Goal: Transaction & Acquisition: Purchase product/service

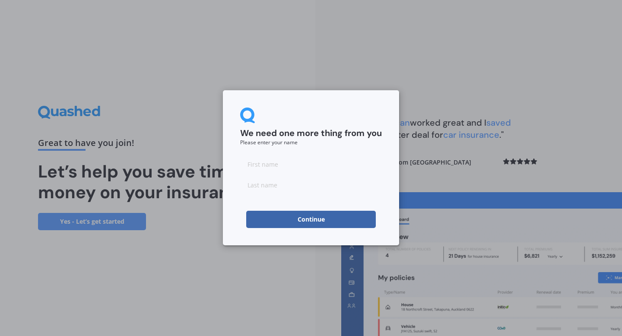
click at [364, 162] on input at bounding box center [311, 163] width 142 height 17
type input "[PERSON_NAME]"
click at [251, 180] on input at bounding box center [311, 184] width 142 height 17
type input "[PERSON_NAME]"
click at [223, 208] on div "We need one more thing from you Please enter your name [PERSON_NAME] Continue" at bounding box center [311, 167] width 176 height 155
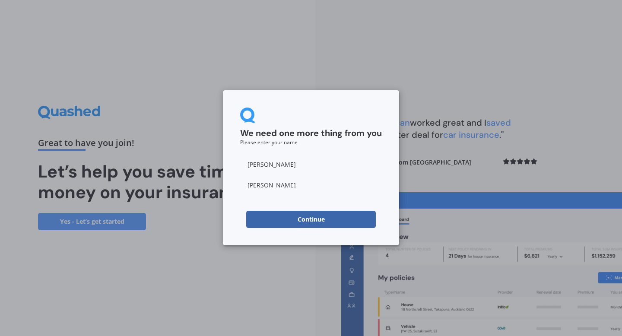
click at [259, 217] on button "Continue" at bounding box center [311, 219] width 130 height 17
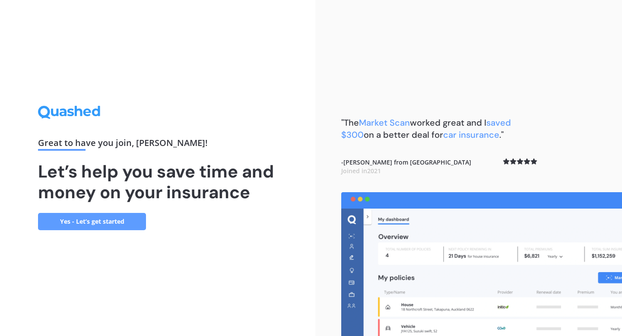
click at [101, 221] on link "Yes - Let’s get started" at bounding box center [92, 221] width 108 height 17
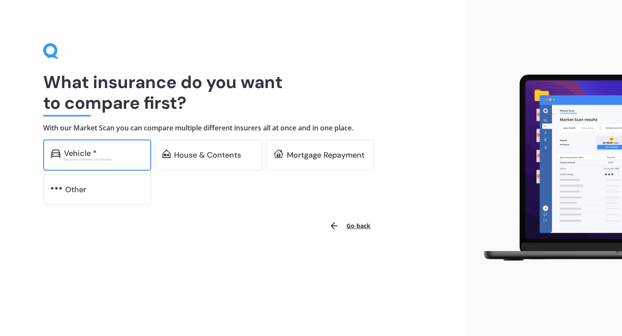
click at [125, 163] on div "Vehicle * Excludes commercial vehicles" at bounding box center [97, 154] width 108 height 31
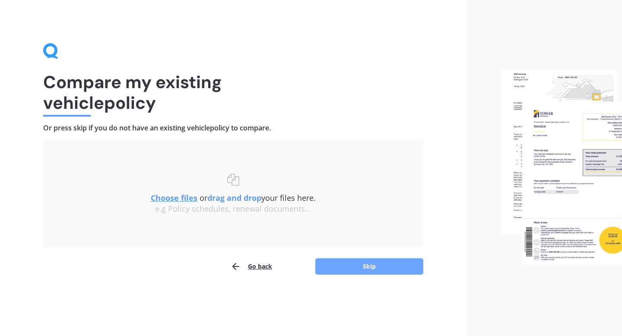
click at [335, 263] on button "Skip" at bounding box center [369, 266] width 108 height 16
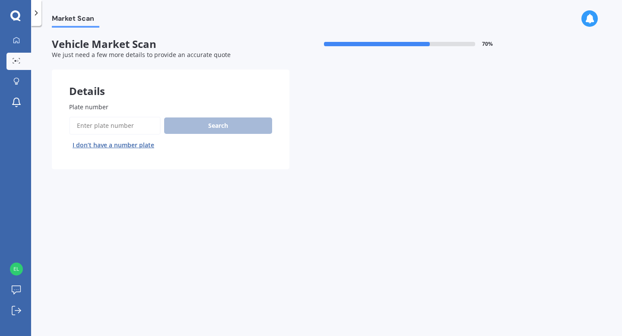
click at [137, 130] on input "Plate number" at bounding box center [115, 126] width 92 height 18
type input "NEQ15"
click at [208, 124] on button "Search" at bounding box center [218, 125] width 108 height 16
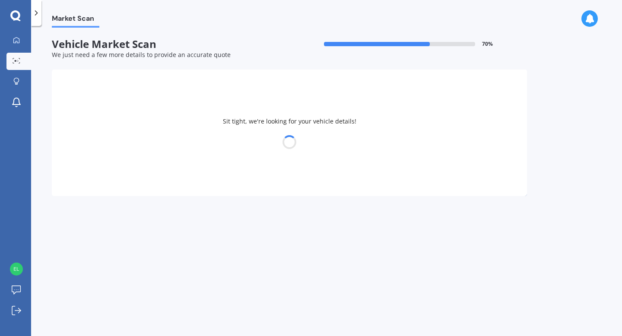
select select "VOLKSWAGEN"
select select "GOLF"
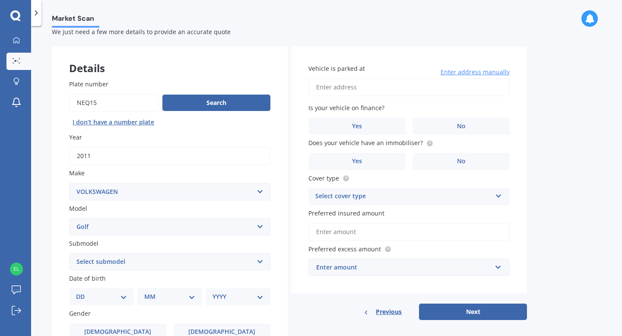
scroll to position [23, 0]
click at [326, 89] on input "Vehicle is parked at" at bounding box center [408, 87] width 201 height 18
type input "4"
click at [325, 87] on input "[STREET_ADDRESS]" at bounding box center [408, 87] width 201 height 18
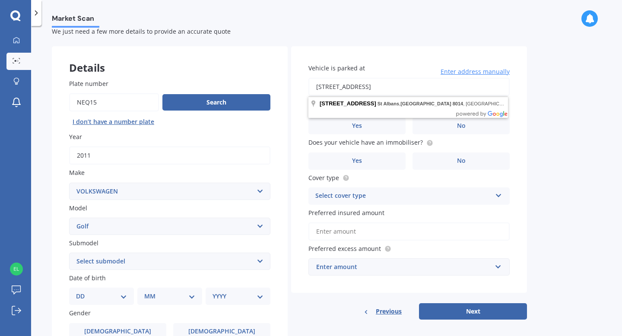
click at [321, 87] on input "[STREET_ADDRESS]" at bounding box center [408, 87] width 201 height 18
type input "[STREET_ADDRESS]"
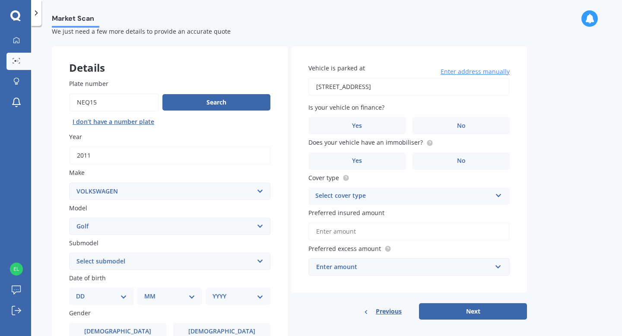
click at [326, 93] on input "[STREET_ADDRESS]" at bounding box center [408, 87] width 201 height 18
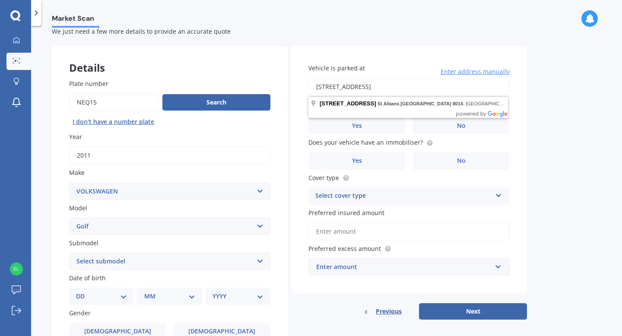
click at [315, 89] on input "[STREET_ADDRESS]" at bounding box center [408, 87] width 201 height 18
drag, startPoint x: 457, startPoint y: 89, endPoint x: 250, endPoint y: 89, distance: 207.3
click at [250, 89] on div "Details Plate number Search I don’t have a number plate Year [DATE] Make Select…" at bounding box center [289, 254] width 475 height 417
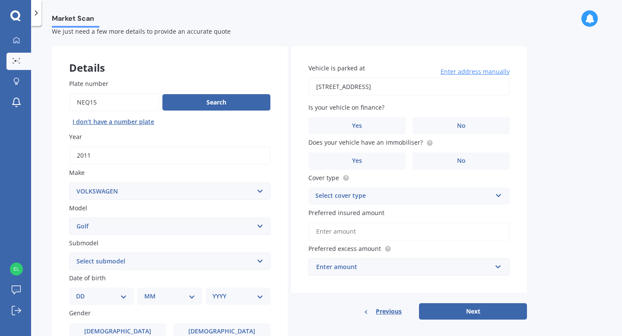
click at [371, 96] on div "Vehicle is parked at [STREET_ADDRESS] Enter address manually Is your vehicle on…" at bounding box center [409, 169] width 236 height 247
click at [376, 84] on input "[STREET_ADDRESS]" at bounding box center [408, 87] width 201 height 18
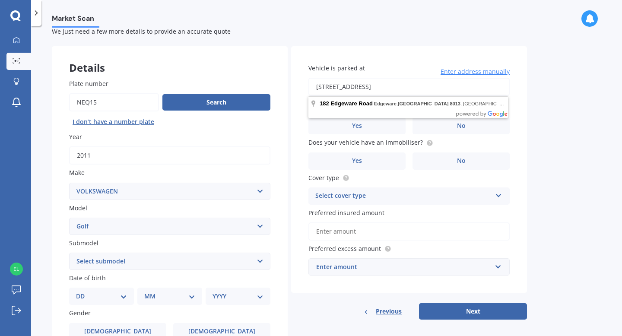
drag, startPoint x: 483, startPoint y: 88, endPoint x: 300, endPoint y: 86, distance: 182.7
click at [300, 86] on div "Vehicle is parked at [STREET_ADDRESS] Enter address manually Is your vehicle on…" at bounding box center [409, 169] width 236 height 247
click at [316, 87] on input "[STREET_ADDRESS]" at bounding box center [408, 87] width 201 height 18
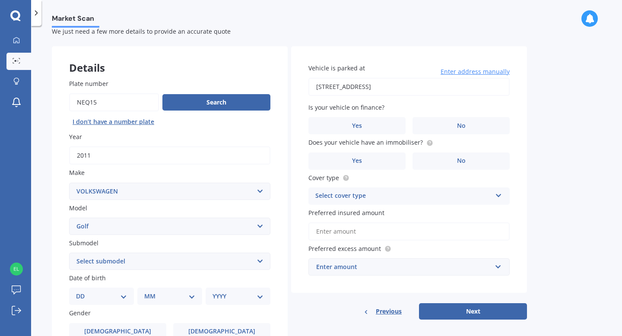
type input "[GEOGRAPHIC_DATA], [GEOGRAPHIC_DATA]"
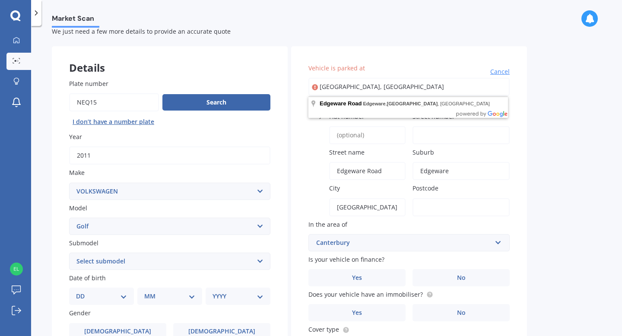
drag, startPoint x: 441, startPoint y: 94, endPoint x: 288, endPoint y: 93, distance: 153.3
click at [285, 93] on div "Details Plate number Search I don’t have a number plate Year [DATE] Make Select…" at bounding box center [289, 258] width 475 height 425
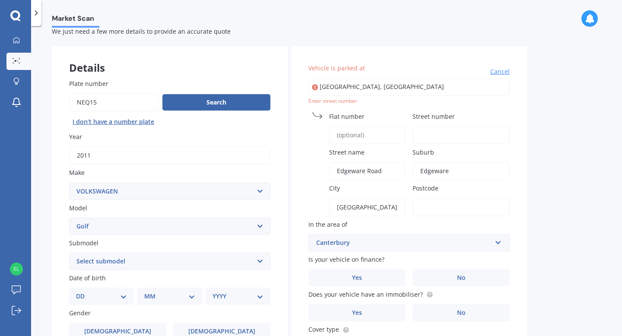
click at [299, 139] on div "Vehicle is parked at [GEOGRAPHIC_DATA], [GEOGRAPHIC_DATA], [GEOGRAPHIC_DATA] Ca…" at bounding box center [409, 245] width 236 height 399
click at [342, 136] on input "Flat number" at bounding box center [367, 135] width 76 height 18
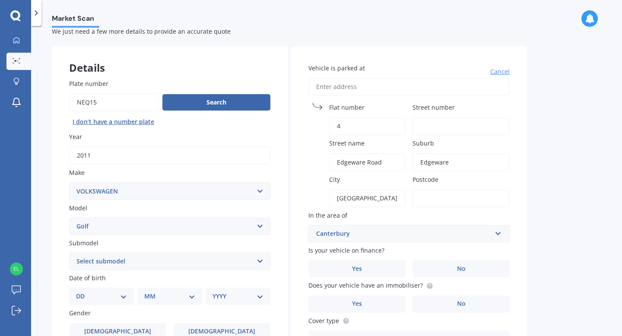
type input "4"
click at [426, 134] on input "Street number" at bounding box center [460, 126] width 97 height 18
type input "182"
click at [419, 200] on input "Postcode" at bounding box center [460, 198] width 97 height 18
type input "8013"
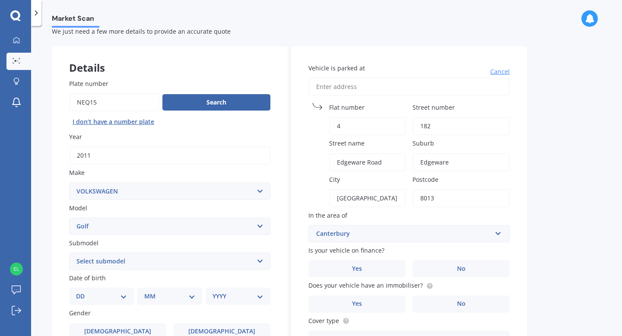
drag, startPoint x: 447, startPoint y: 165, endPoint x: 407, endPoint y: 163, distance: 40.7
click at [408, 163] on div "Vehicle is parked at [GEOGRAPHIC_DATA] number [GEOGRAPHIC_DATA] name [GEOGRAPHI…" at bounding box center [409, 241] width 236 height 390
type input "D"
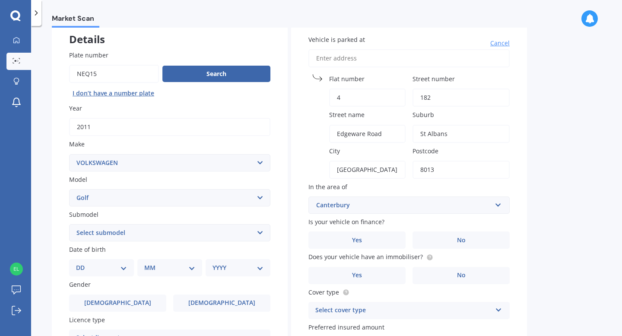
scroll to position [65, 0]
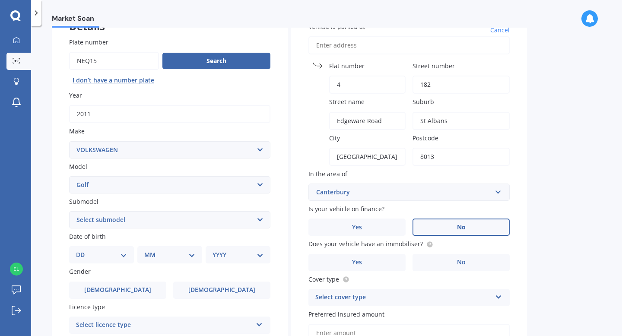
type input "St Albans"
click at [426, 226] on label "No" at bounding box center [460, 227] width 97 height 17
click at [0, 0] on input "No" at bounding box center [0, 0] width 0 height 0
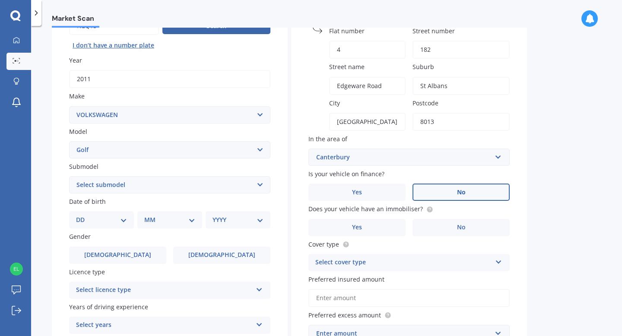
scroll to position [100, 0]
click at [427, 211] on circle at bounding box center [430, 209] width 6 height 6
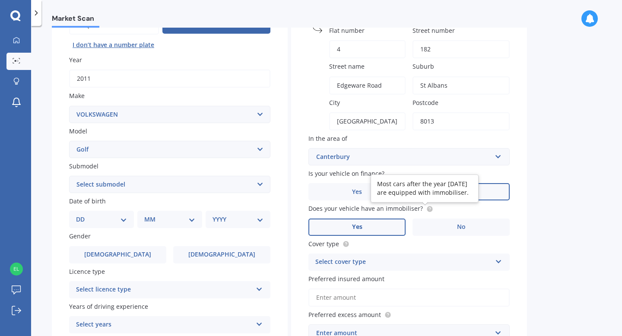
click at [398, 220] on label "Yes" at bounding box center [356, 227] width 97 height 17
click at [0, 0] on input "Yes" at bounding box center [0, 0] width 0 height 0
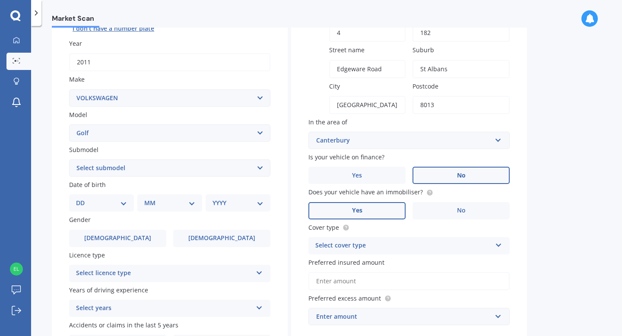
scroll to position [125, 0]
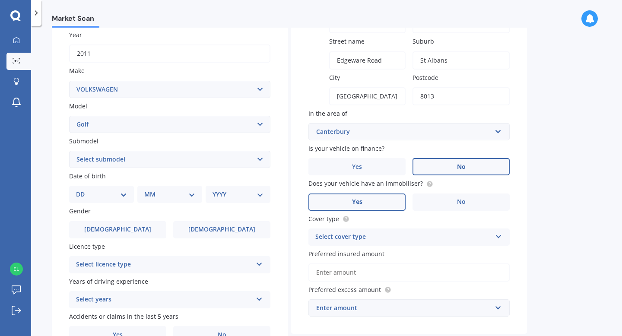
click at [409, 241] on div "Select cover type" at bounding box center [403, 237] width 176 height 10
click at [396, 253] on div "Comprehensive" at bounding box center [409, 254] width 200 height 16
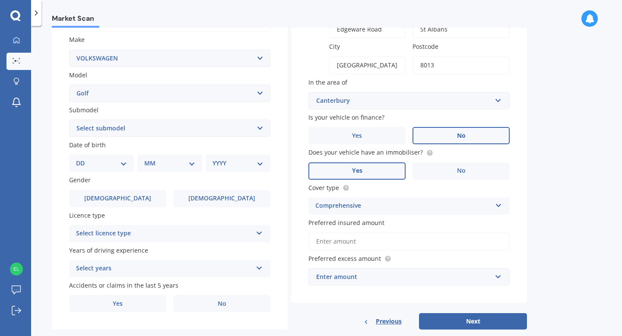
scroll to position [158, 0]
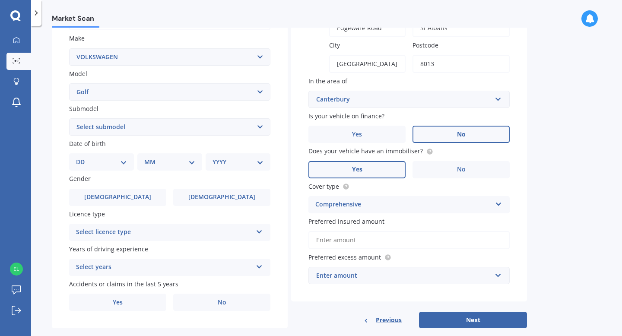
click at [388, 245] on input "Preferred insured amount" at bounding box center [408, 240] width 201 height 18
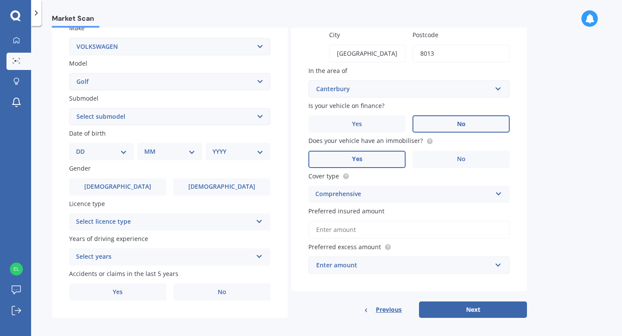
click at [374, 270] on div "Enter amount" at bounding box center [403, 265] width 175 height 10
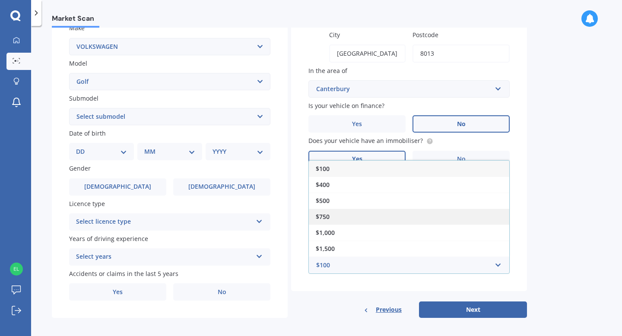
click at [391, 220] on div "$750" at bounding box center [409, 217] width 200 height 16
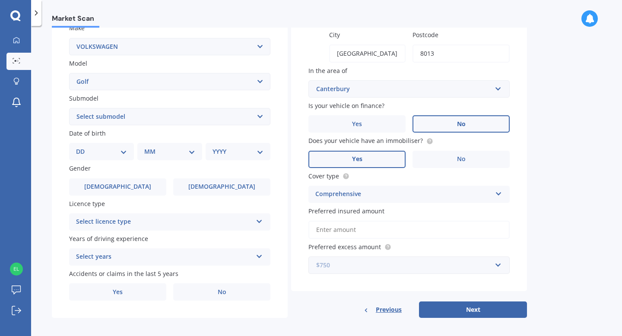
click at [359, 272] on input "text" at bounding box center [405, 265] width 193 height 16
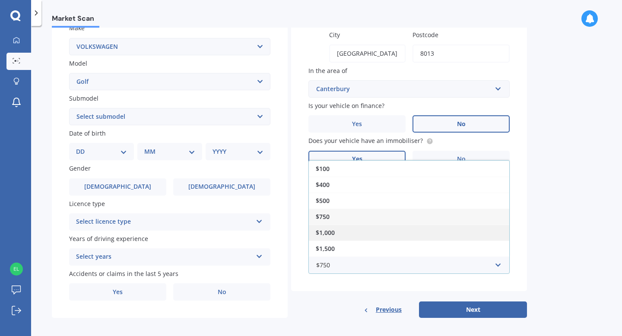
click at [376, 228] on div "$1,000" at bounding box center [409, 233] width 200 height 16
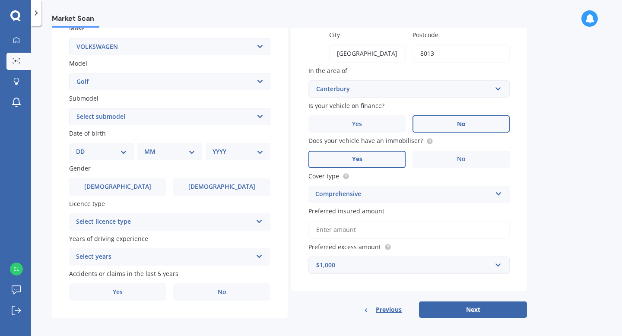
click at [329, 290] on div "Vehicle is parked at [GEOGRAPHIC_DATA] number [GEOGRAPHIC_DATA] name [GEOGRAPHI…" at bounding box center [409, 97] width 236 height 390
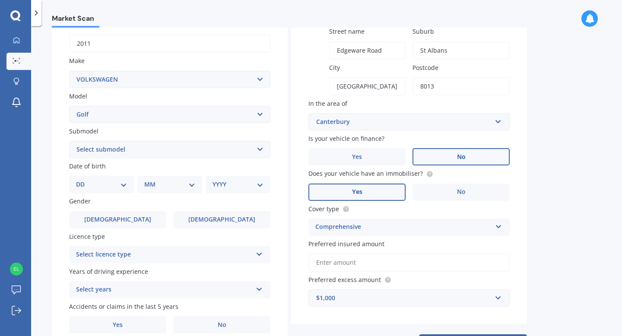
scroll to position [126, 0]
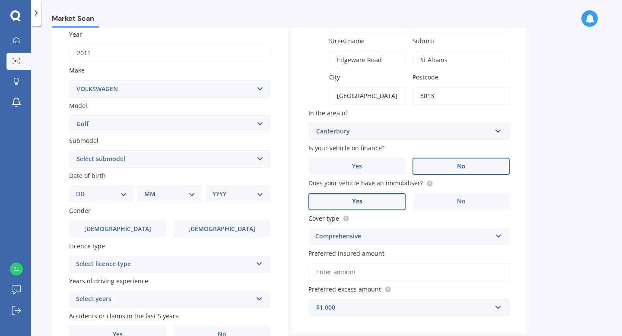
click at [134, 200] on div "DD 01 02 03 04 05 06 07 08 09 10 11 12 13 14 15 16 17 18 19 20 21 22 23 24 25 2…" at bounding box center [169, 193] width 201 height 17
click at [126, 196] on select "DD 01 02 03 04 05 06 07 08 09 10 11 12 13 14 15 16 17 18 19 20 21 22 23 24 25 2…" at bounding box center [101, 194] width 51 height 10
select select "02"
click at [159, 225] on label "[DEMOGRAPHIC_DATA]" at bounding box center [117, 229] width 97 height 17
click at [0, 0] on input "[DEMOGRAPHIC_DATA]" at bounding box center [0, 0] width 0 height 0
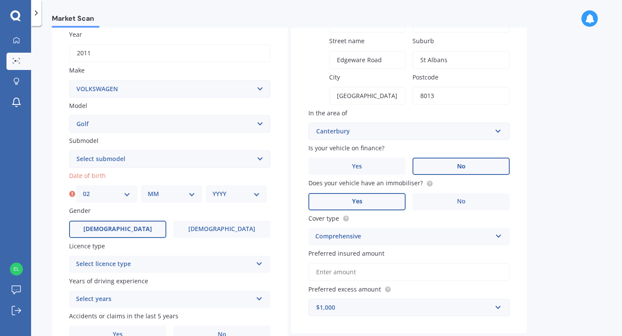
click at [186, 190] on select "MM 01 02 03 04 05 06 07 08 09 10 11 12" at bounding box center [172, 194] width 48 height 10
select select "07"
click at [245, 199] on select "YYYY 2025 2024 2023 2022 2021 2020 2019 2018 2017 2016 2015 2014 2013 2012 2011…" at bounding box center [236, 194] width 48 height 10
select select "1998"
click at [206, 234] on label "[DEMOGRAPHIC_DATA]" at bounding box center [221, 229] width 97 height 17
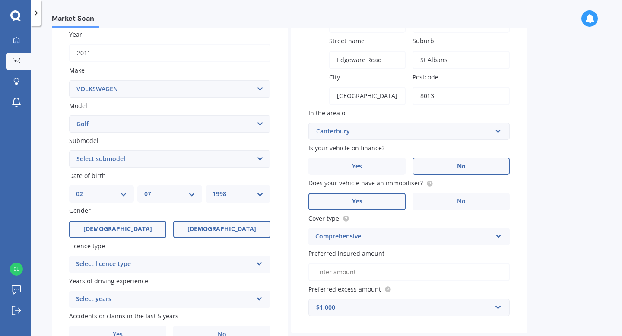
click at [0, 0] on input "[DEMOGRAPHIC_DATA]" at bounding box center [0, 0] width 0 height 0
click at [185, 263] on div "Select licence type" at bounding box center [164, 264] width 176 height 10
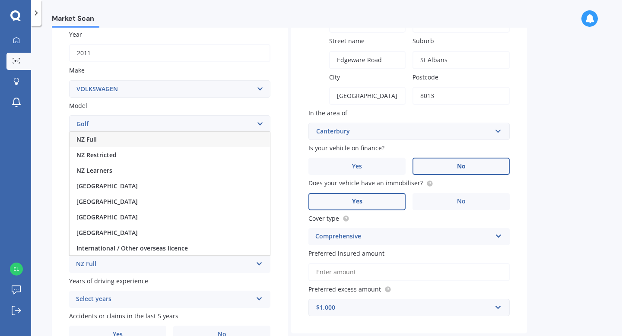
click at [203, 141] on div "NZ Full" at bounding box center [170, 140] width 200 height 16
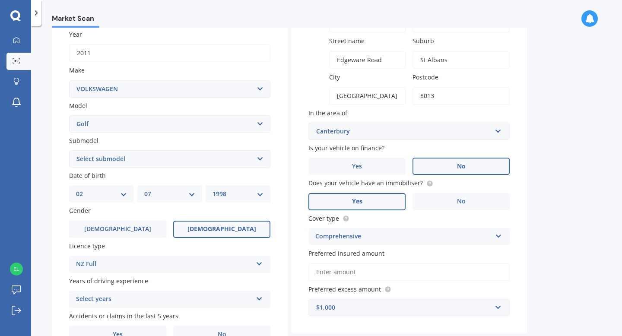
scroll to position [155, 0]
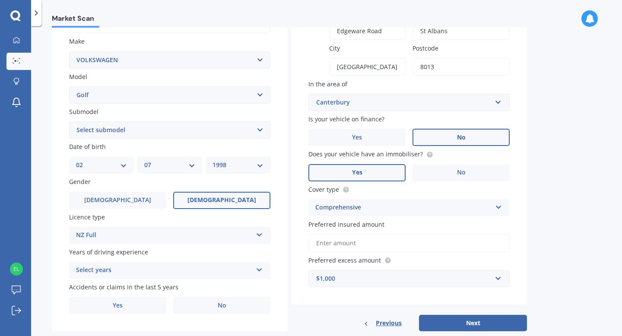
click at [152, 272] on div "Select years" at bounding box center [164, 270] width 176 height 10
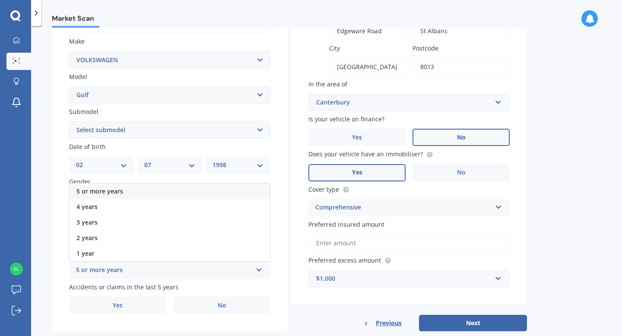
click at [189, 195] on div "5 or more years" at bounding box center [170, 192] width 200 height 16
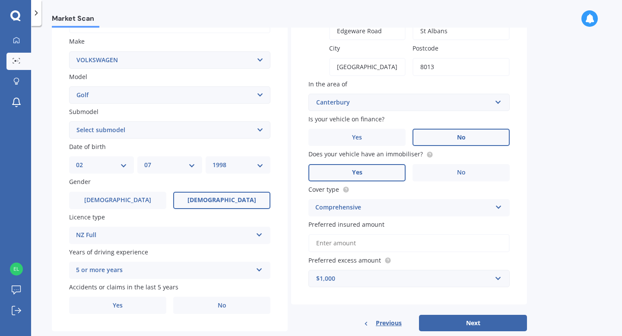
scroll to position [174, 0]
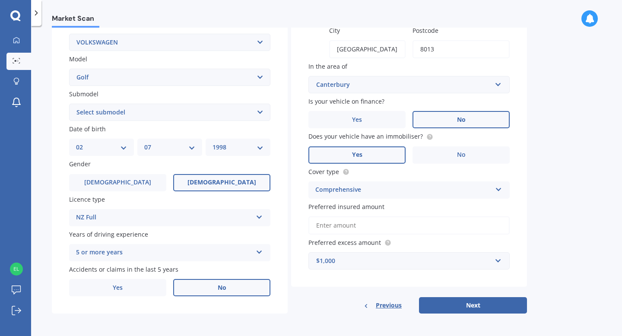
click at [197, 287] on label "No" at bounding box center [221, 287] width 97 height 17
click at [0, 0] on input "No" at bounding box center [0, 0] width 0 height 0
click at [438, 302] on button "Next" at bounding box center [473, 305] width 108 height 16
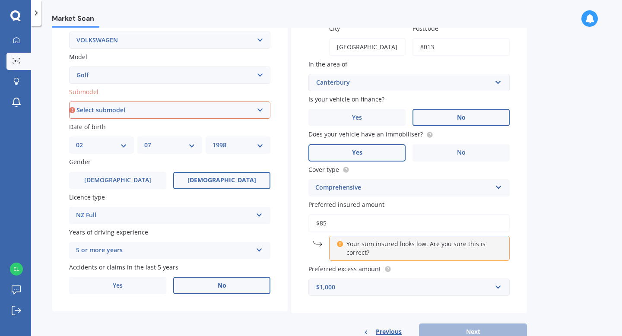
type input "$8"
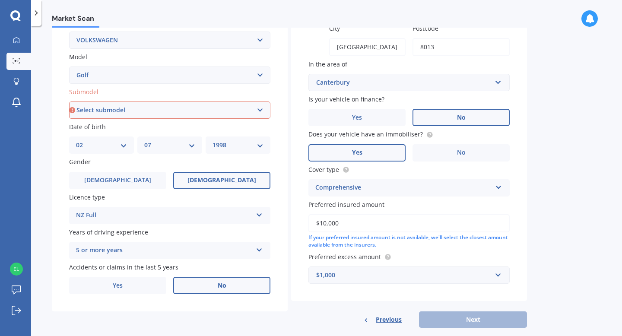
scroll to position [191, 0]
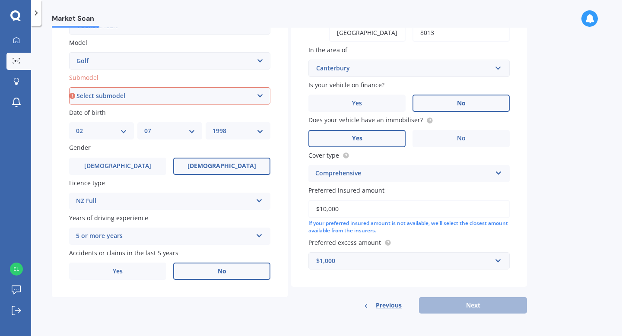
type input "$10,000"
click at [437, 269] on div "Vehicle is parked at [GEOGRAPHIC_DATA] number [GEOGRAPHIC_DATA] name [GEOGRAPHI…" at bounding box center [409, 84] width 236 height 406
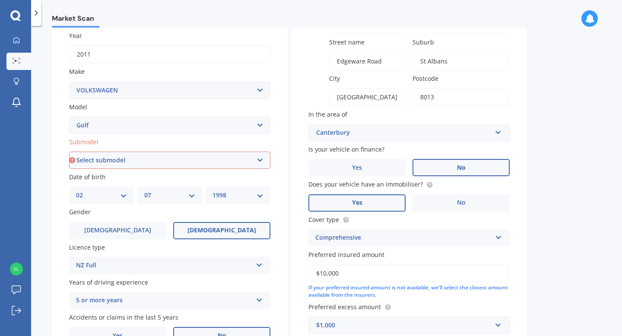
scroll to position [121, 0]
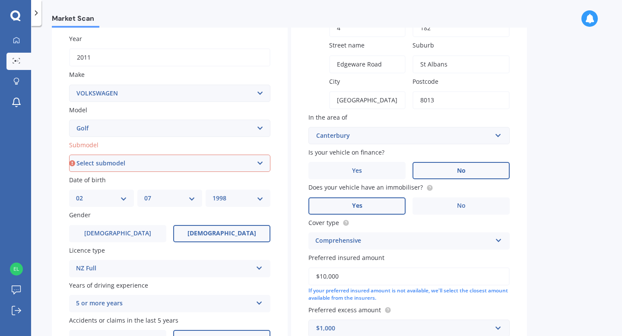
click at [260, 166] on select "Select submodel (All other) 1.4 GT TSI 1.4 TSI 1.6 1.6 FSI 1.6 TSI 1.8 1.9 TDI …" at bounding box center [169, 163] width 201 height 17
select select "1.4 TSI"
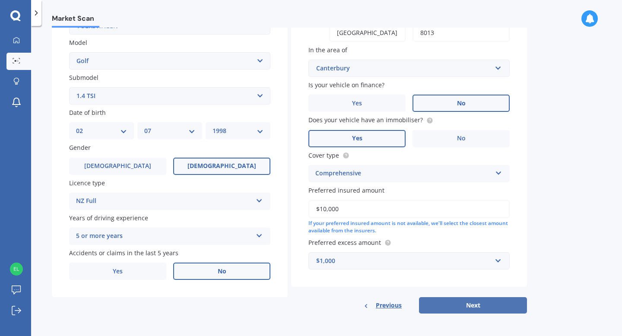
click at [434, 300] on button "Next" at bounding box center [473, 305] width 108 height 16
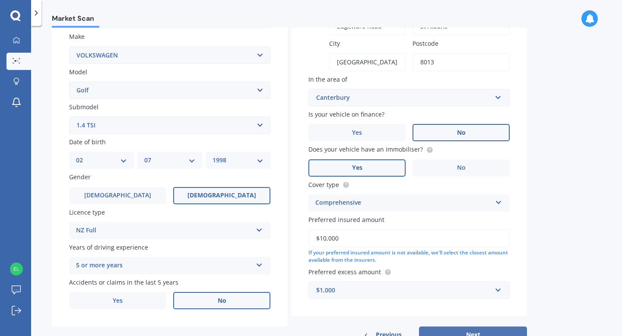
select select "02"
select select "07"
select select "1998"
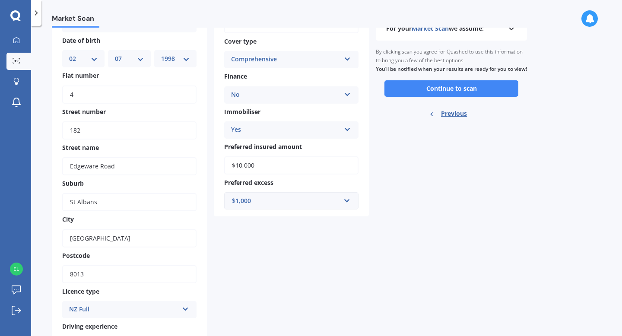
scroll to position [0, 0]
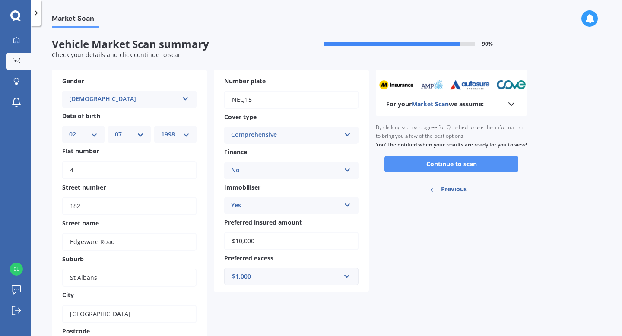
click at [475, 168] on button "Continue to scan" at bounding box center [451, 164] width 134 height 16
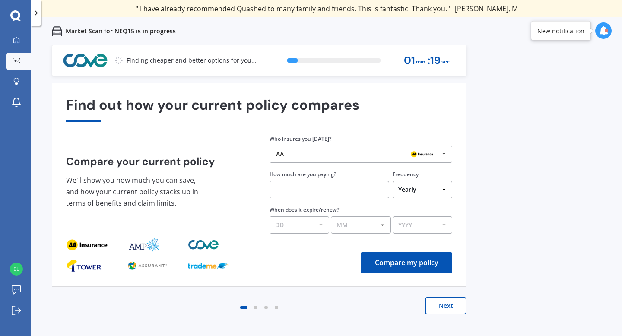
click at [444, 156] on icon at bounding box center [443, 154] width 13 height 16
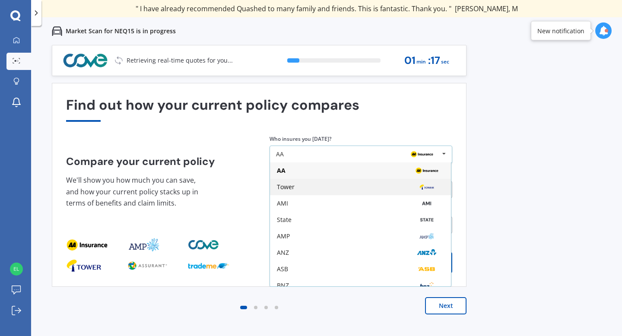
click at [424, 186] on img at bounding box center [427, 187] width 28 height 10
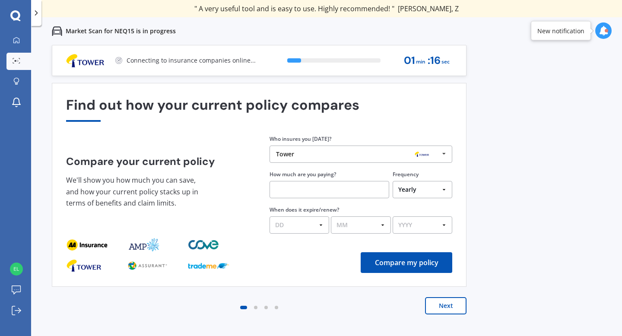
click at [432, 158] on img at bounding box center [422, 154] width 28 height 10
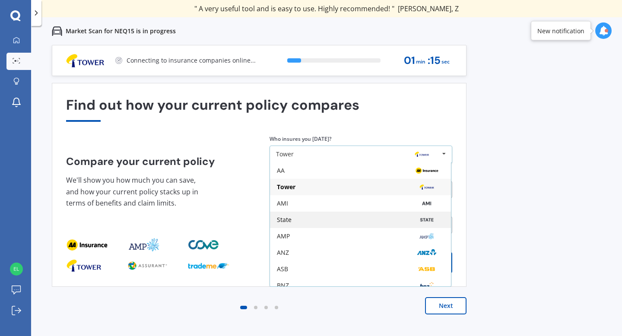
click at [370, 225] on div "State" at bounding box center [360, 220] width 181 height 16
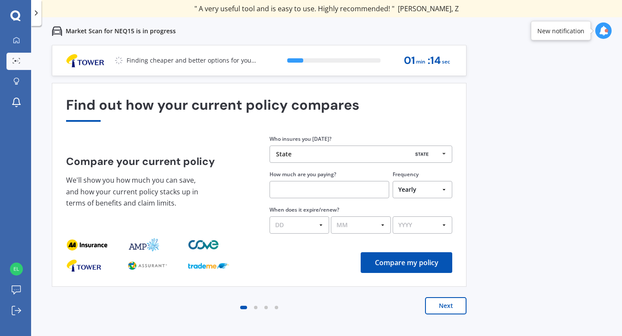
click at [343, 200] on div "Who insures you [DATE]? State AA Tower AMI State AMP ANZ ASB BNZ Trade Me Insur…" at bounding box center [360, 183] width 183 height 99
click at [340, 195] on input "text" at bounding box center [329, 189] width 120 height 17
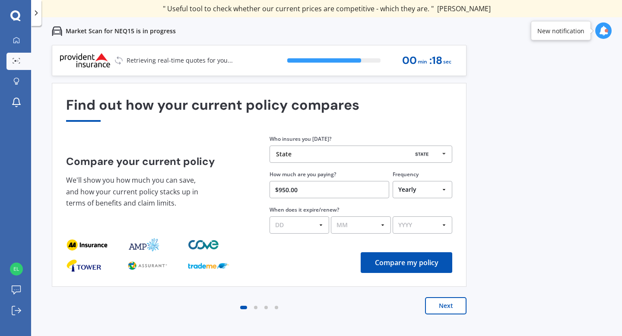
type input "$950.00"
click at [320, 227] on select "DD 01 02 03 04 05 06 07 08 09 10 11 12 13 14 15 16 17 18 19 20 21 22 23 24 25 2…" at bounding box center [299, 224] width 60 height 17
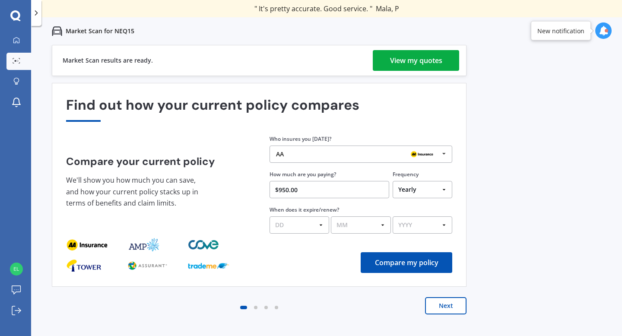
select select "13"
click at [374, 233] on select "MM 01 02 03 04 05 06 07 08 09 10 11 12" at bounding box center [361, 224] width 60 height 17
select select "01"
click at [415, 227] on select "YYYY 2026 2025 2024" at bounding box center [423, 224] width 60 height 17
select select "2026"
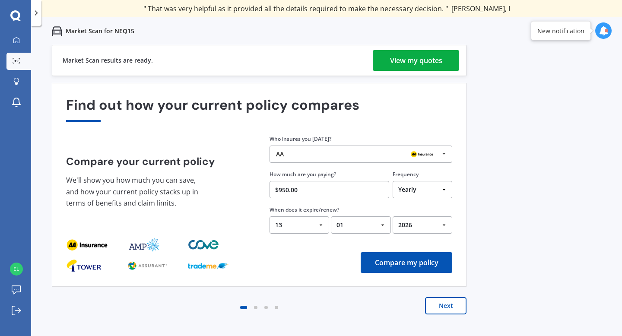
click at [396, 259] on button "Compare my policy" at bounding box center [407, 262] width 92 height 21
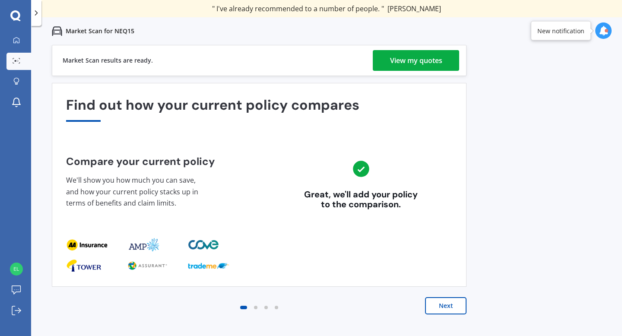
click at [440, 301] on button "Next" at bounding box center [445, 305] width 41 height 17
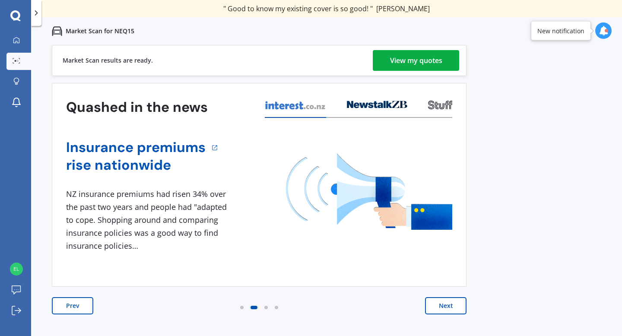
click at [440, 301] on button "Next" at bounding box center [445, 305] width 41 height 17
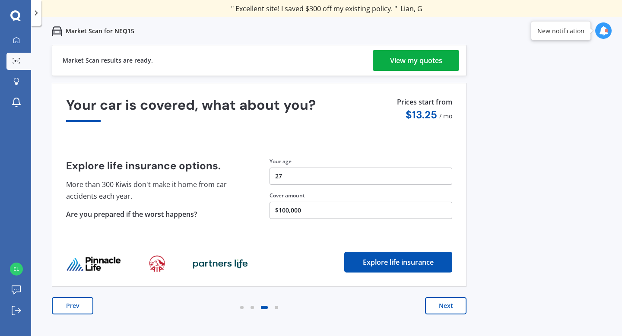
click at [440, 301] on button "Next" at bounding box center [445, 305] width 41 height 17
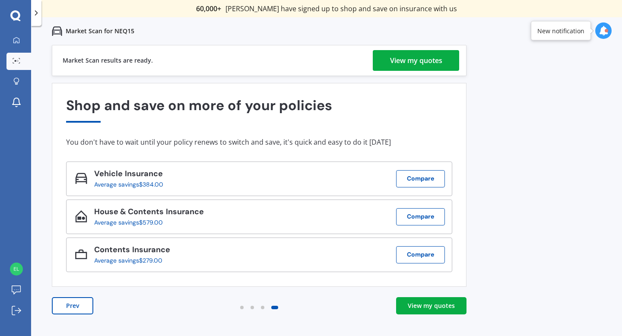
click at [431, 302] on div "View my quotes" at bounding box center [431, 305] width 47 height 9
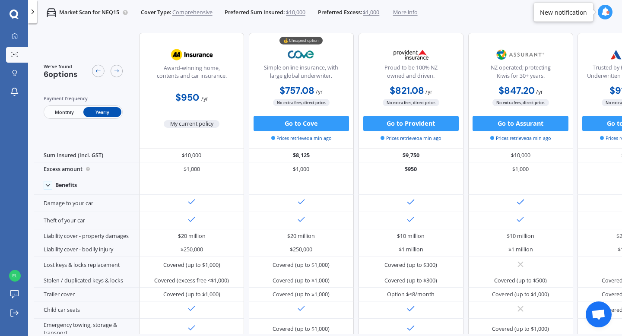
click at [32, 14] on icon at bounding box center [33, 12] width 8 height 8
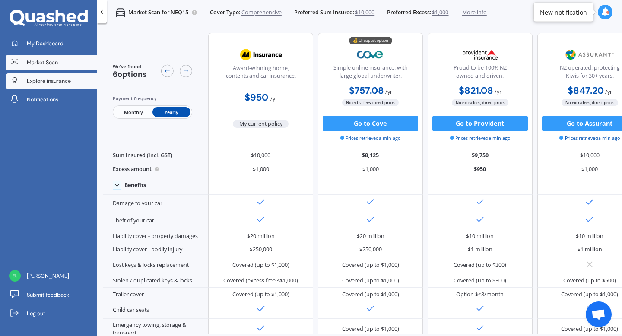
click at [66, 75] on link "Explore insurance" at bounding box center [52, 81] width 92 height 16
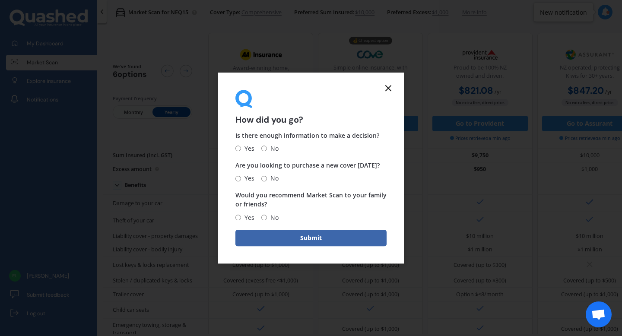
click at [389, 90] on icon at bounding box center [388, 88] width 10 height 10
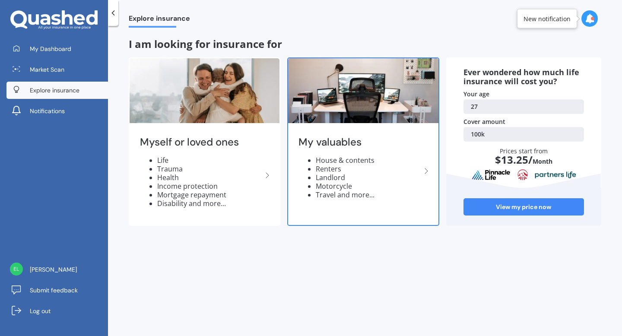
click at [389, 136] on h2 "My valuables" at bounding box center [359, 142] width 122 height 13
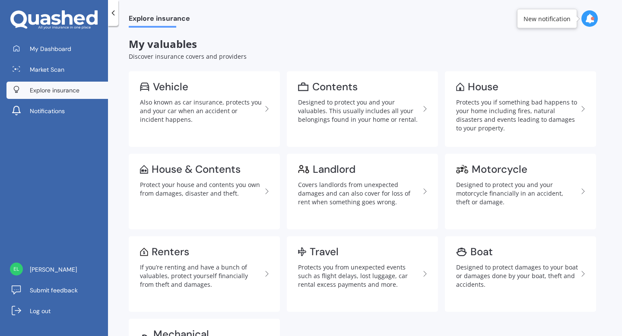
click at [330, 59] on div "Discover insurance covers and providers" at bounding box center [365, 56] width 472 height 9
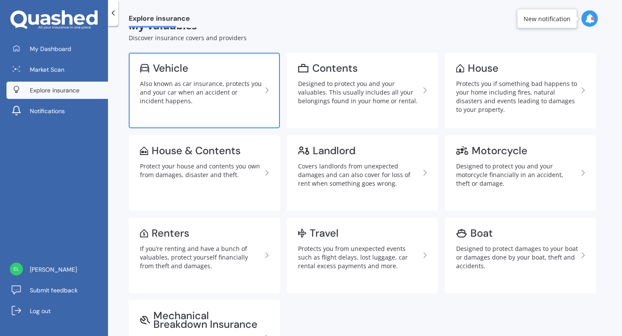
scroll to position [19, 0]
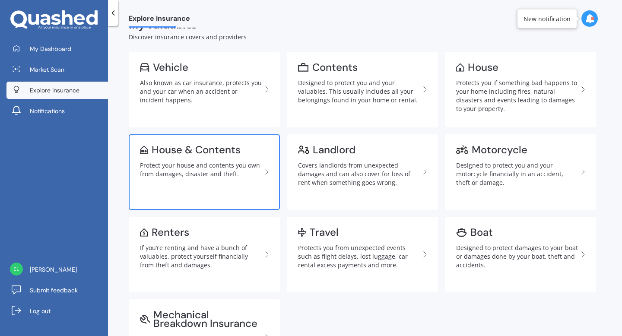
click at [234, 152] on div "House & Contents" at bounding box center [196, 150] width 89 height 9
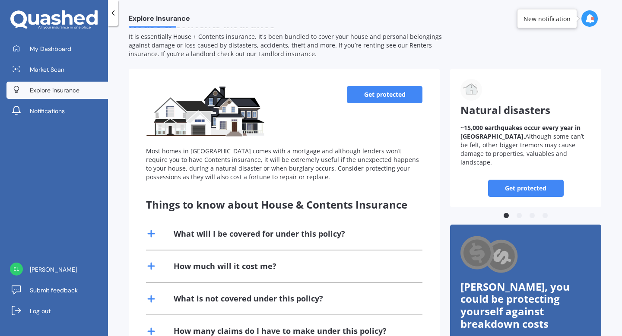
scroll to position [18, 0]
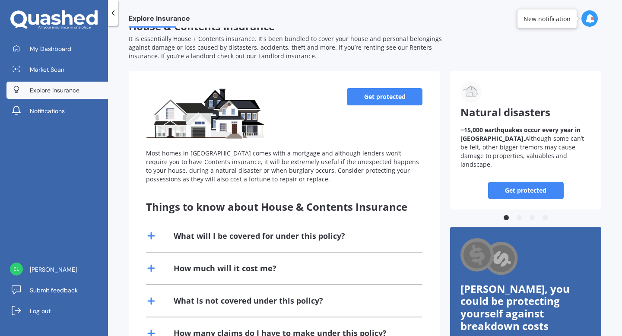
click at [366, 98] on link "Get protected" at bounding box center [385, 96] width 76 height 17
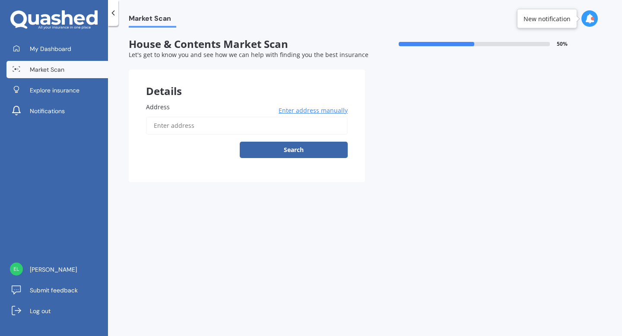
click at [307, 127] on input "Address" at bounding box center [247, 126] width 202 height 18
type input "[STREET_ADDRESS]"
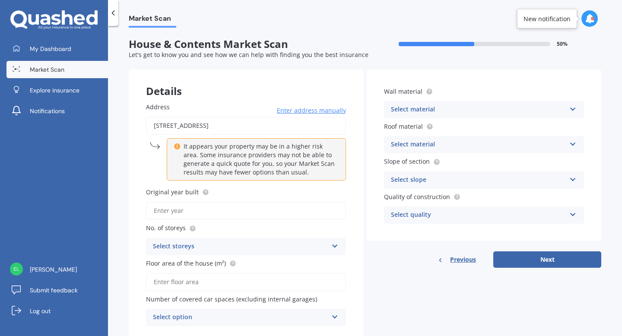
click at [245, 200] on div "Original year built" at bounding box center [246, 203] width 200 height 32
click at [242, 206] on input "Original year built" at bounding box center [246, 211] width 200 height 18
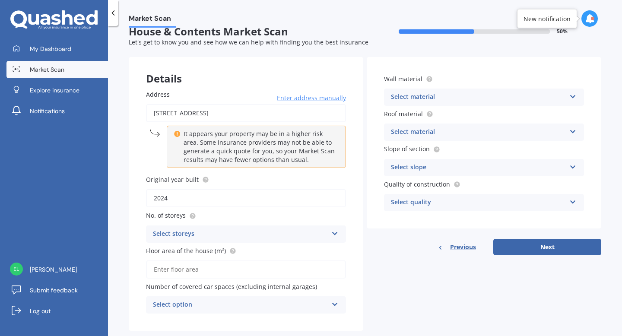
scroll to position [16, 0]
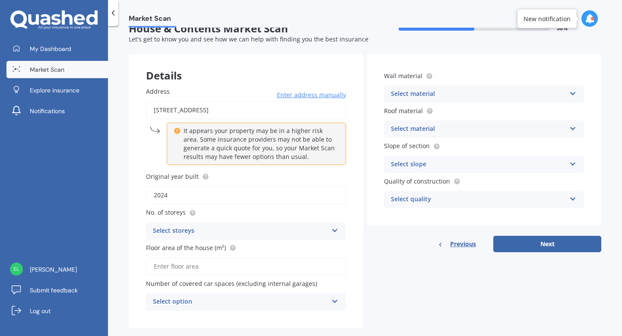
type input "2024"
click at [206, 228] on div "Select storeys" at bounding box center [240, 231] width 175 height 10
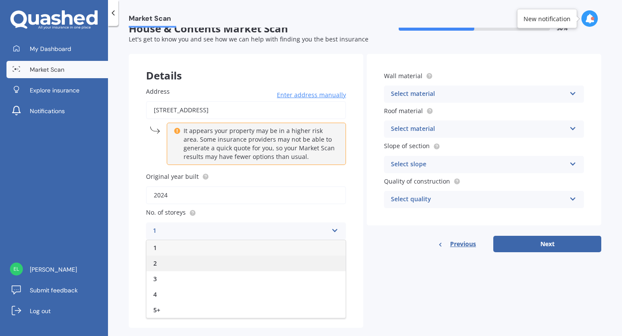
click at [184, 266] on div "2" at bounding box center [245, 264] width 199 height 16
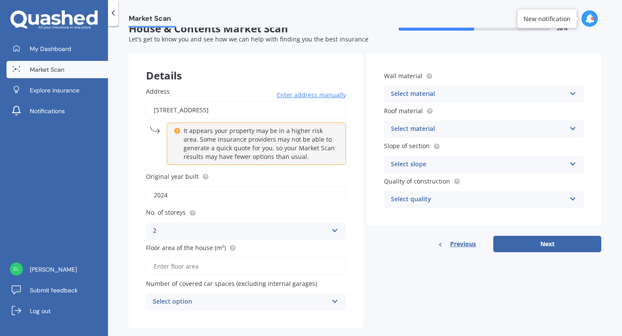
click at [197, 267] on input "Floor area of the house (m²)" at bounding box center [246, 266] width 200 height 18
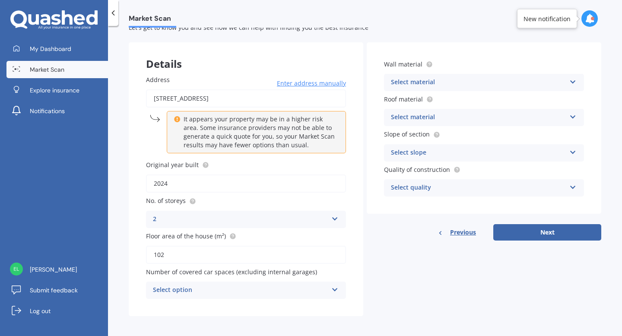
scroll to position [29, 0]
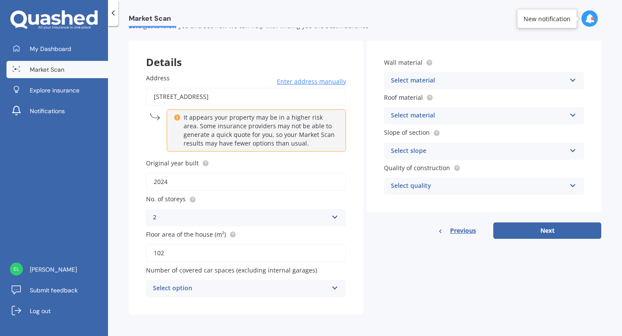
type input "102"
click at [184, 286] on div "Select option" at bounding box center [240, 288] width 175 height 10
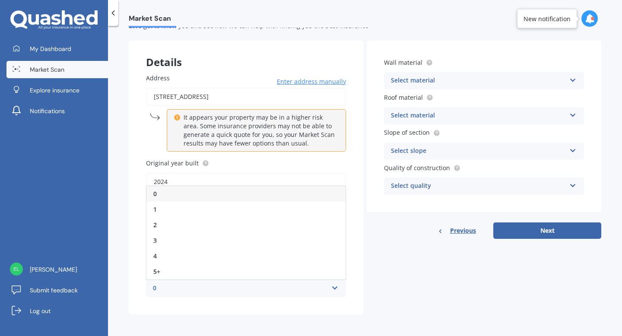
click at [218, 199] on div "0" at bounding box center [245, 194] width 199 height 16
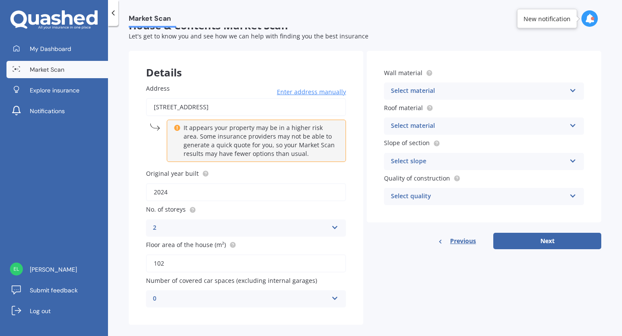
scroll to position [16, 0]
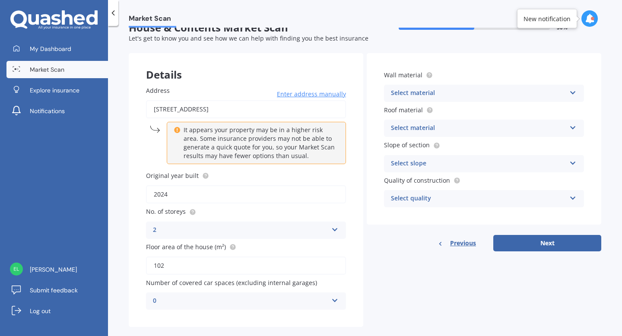
click at [439, 95] on div "Select material" at bounding box center [478, 93] width 175 height 10
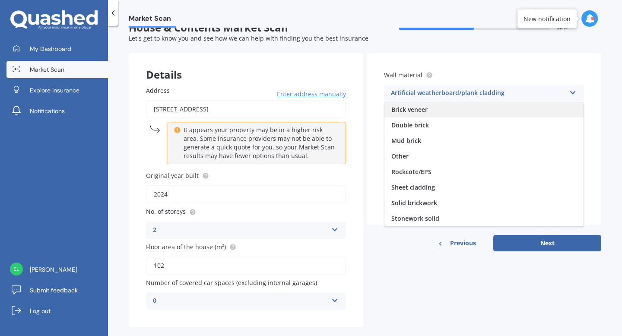
scroll to position [33, 0]
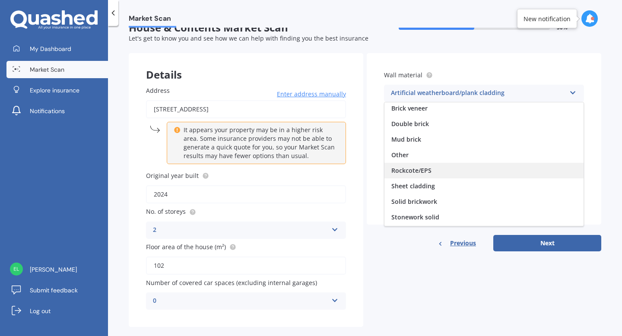
click at [418, 172] on span "Rockcote/EPS" at bounding box center [411, 170] width 40 height 8
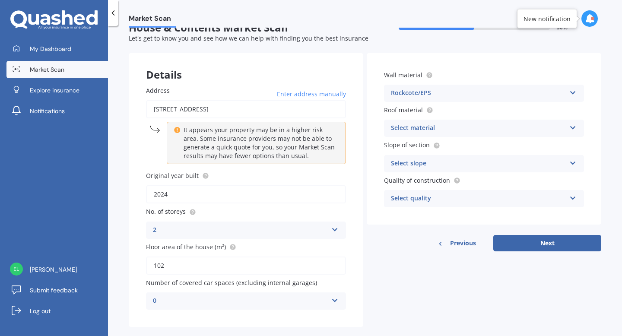
click at [434, 132] on div "Select material" at bounding box center [478, 128] width 175 height 10
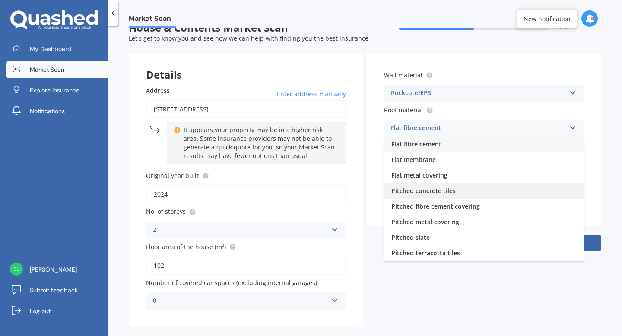
scroll to position [0, 0]
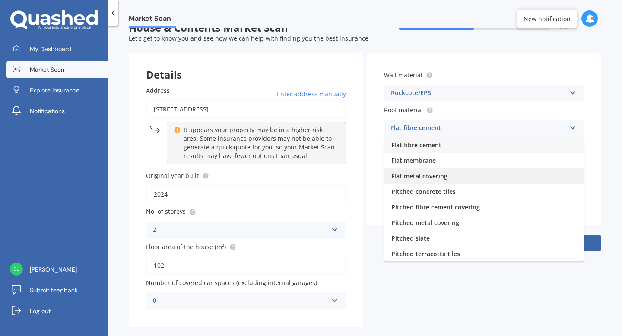
click at [413, 179] on span "Flat metal covering" at bounding box center [419, 176] width 56 height 8
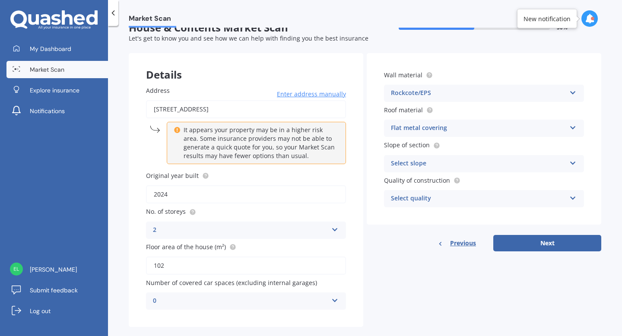
click at [423, 170] on div "Select slope Flat or gentle slope (up to about 5°) Moderate slope (about 15°) S…" at bounding box center [484, 163] width 200 height 17
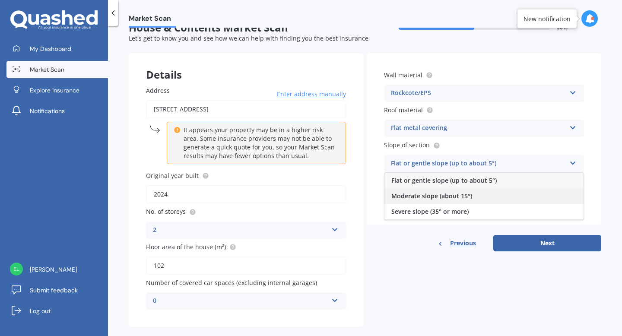
click at [412, 194] on span "Moderate slope (about 15°)" at bounding box center [431, 196] width 81 height 8
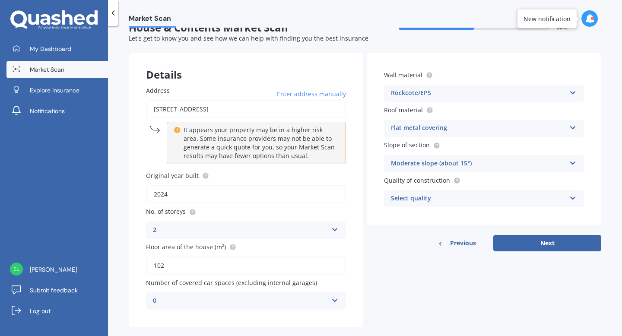
click at [406, 197] on div "Select quality" at bounding box center [478, 198] width 175 height 10
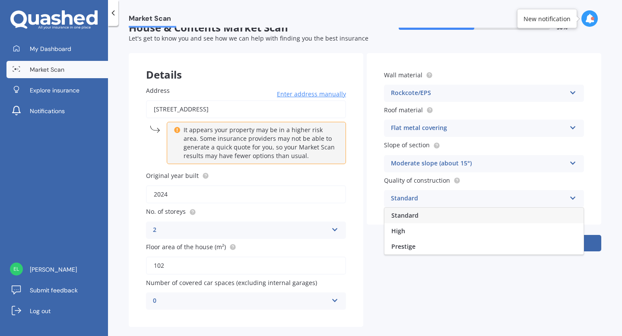
click at [405, 218] on span "Standard" at bounding box center [404, 215] width 27 height 8
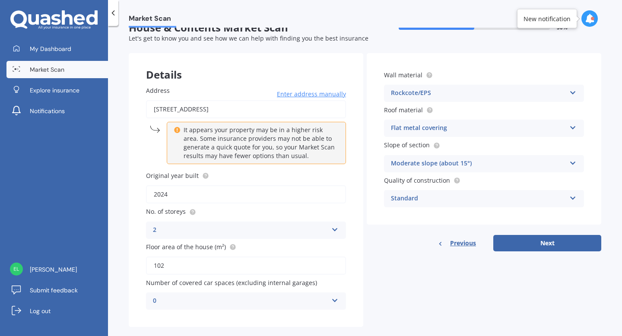
click at [513, 235] on div "Wall material Rockcote/EPS Artificial weatherboard/plank cladding Blockwork Bri…" at bounding box center [484, 152] width 234 height 198
click at [511, 243] on button "Next" at bounding box center [547, 243] width 108 height 16
select select "02"
select select "07"
select select "1998"
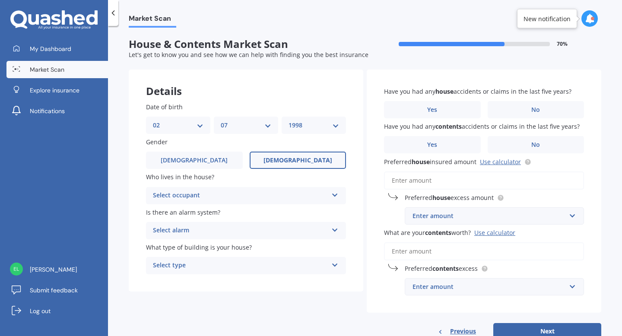
click at [329, 190] on div "Select occupant Owner Owner + Boarder" at bounding box center [246, 195] width 200 height 17
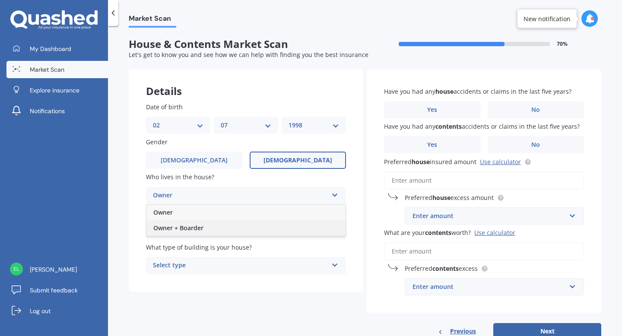
click at [298, 226] on div "Owner + Boarder" at bounding box center [245, 228] width 199 height 16
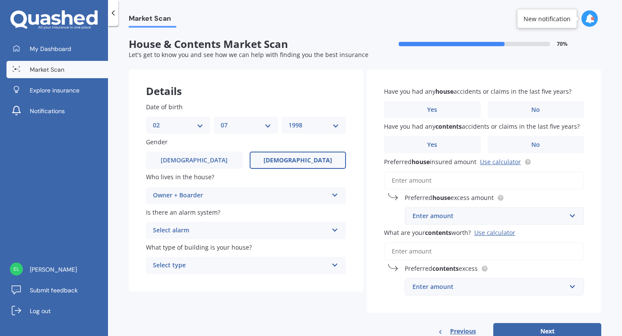
click at [319, 232] on div "Select alarm" at bounding box center [240, 230] width 175 height 10
click at [296, 249] on div "Yes, monitored" at bounding box center [245, 248] width 199 height 16
click at [286, 263] on div "Select type" at bounding box center [240, 265] width 175 height 10
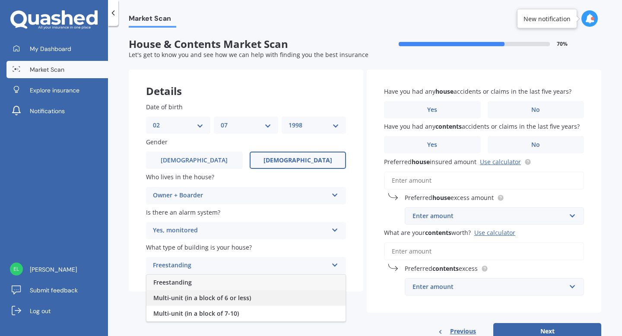
click at [257, 297] on div "Multi-unit (in a block of 6 or less)" at bounding box center [245, 298] width 199 height 16
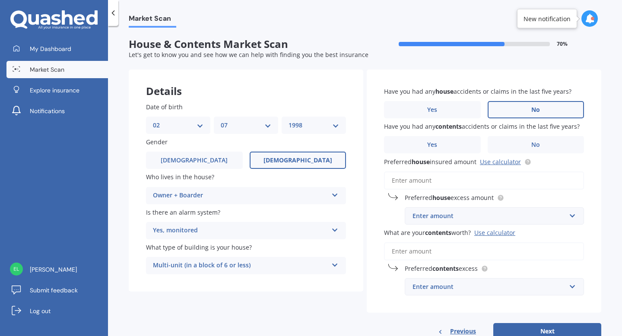
click at [498, 108] on label "No" at bounding box center [536, 109] width 97 height 17
click at [0, 0] on input "No" at bounding box center [0, 0] width 0 height 0
click at [504, 141] on label "No" at bounding box center [536, 144] width 97 height 17
click at [0, 0] on input "No" at bounding box center [0, 0] width 0 height 0
click at [510, 165] on link "Use calculator" at bounding box center [500, 162] width 41 height 8
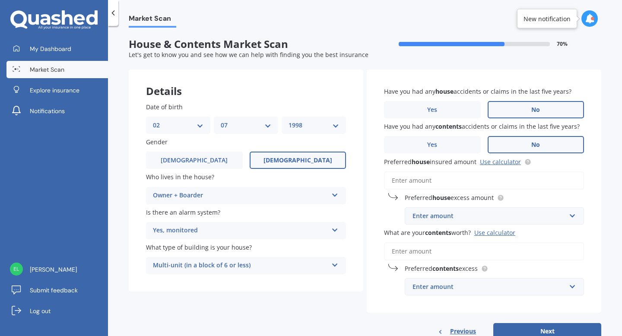
click at [450, 183] on input "Preferred house insured amount Use calculator" at bounding box center [484, 180] width 200 height 18
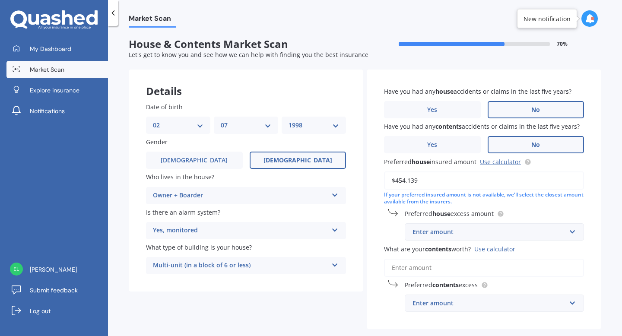
type input "$454,139"
click at [561, 237] on div "Enter amount" at bounding box center [488, 232] width 153 height 10
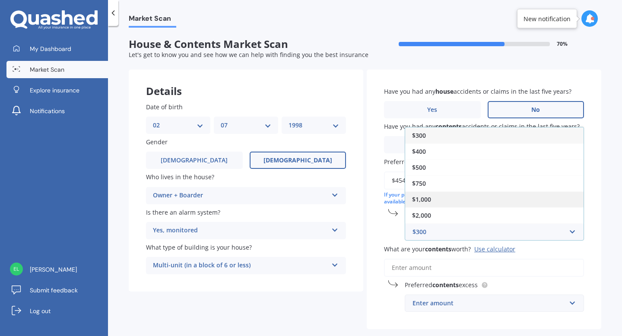
click at [540, 204] on div "$1,000" at bounding box center [494, 199] width 178 height 16
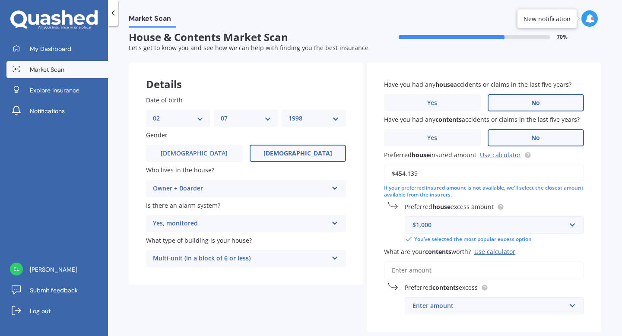
scroll to position [10, 0]
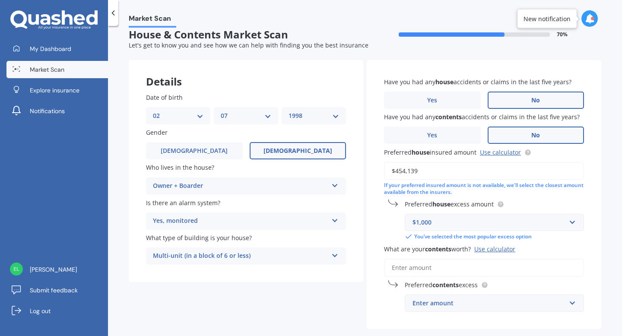
click at [506, 269] on input "What are your contents worth? Use calculator" at bounding box center [484, 268] width 200 height 18
click at [504, 253] on div "Use calculator" at bounding box center [494, 249] width 41 height 8
click at [504, 259] on input "What are your contents worth? Use calculator" at bounding box center [484, 268] width 200 height 18
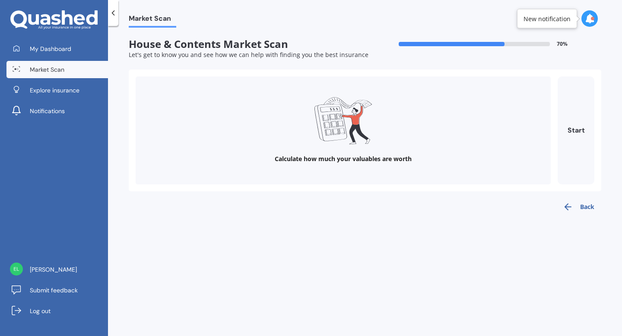
scroll to position [0, 0]
click at [571, 133] on button "Start" at bounding box center [575, 130] width 37 height 108
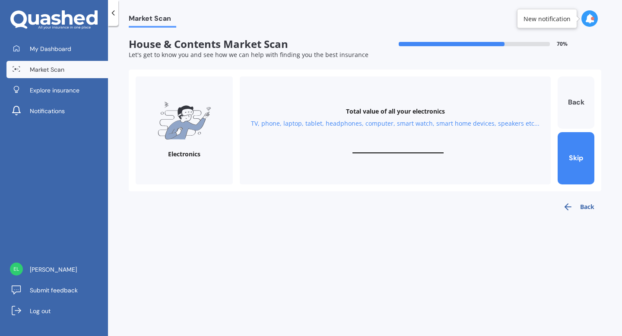
click at [564, 105] on button "Back" at bounding box center [575, 102] width 37 height 52
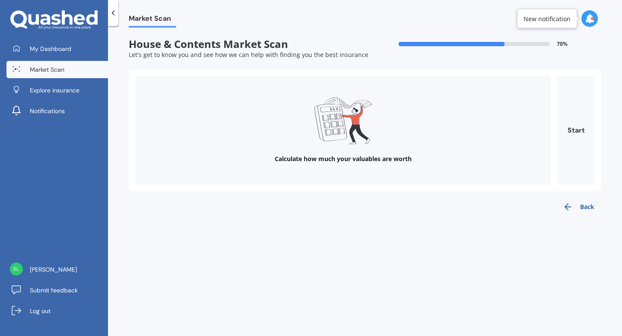
click at [564, 210] on icon "button" at bounding box center [568, 207] width 10 height 10
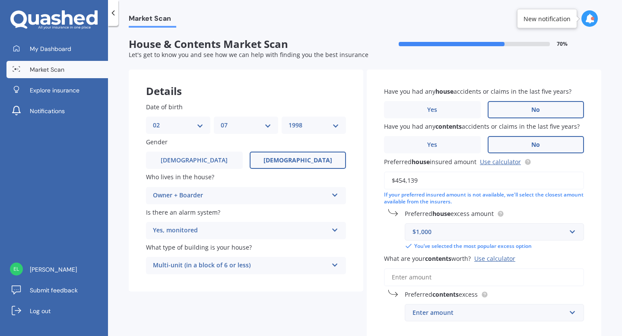
scroll to position [24, 0]
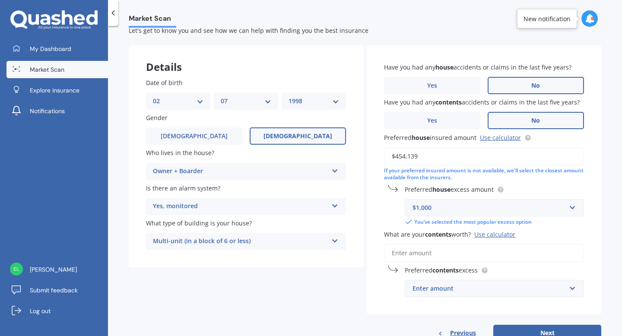
click at [458, 249] on input "What are your contents worth? Use calculator" at bounding box center [484, 253] width 200 height 18
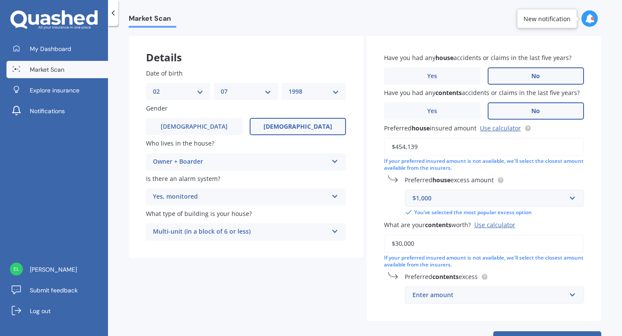
type input "$30,000"
click at [462, 288] on input "text" at bounding box center [490, 295] width 171 height 16
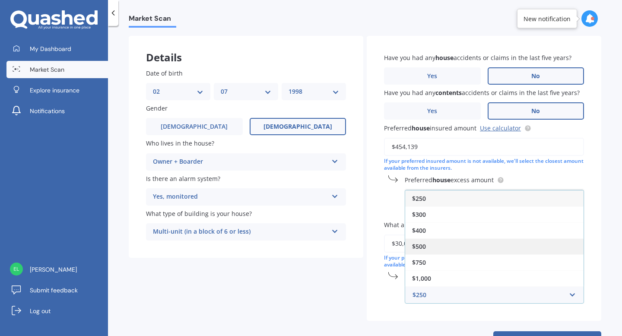
click at [469, 246] on div "$500" at bounding box center [494, 246] width 178 height 16
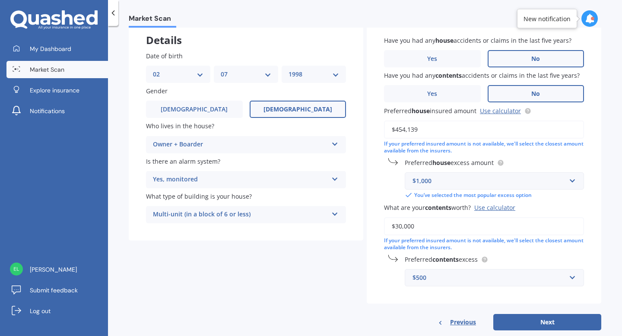
scroll to position [69, 0]
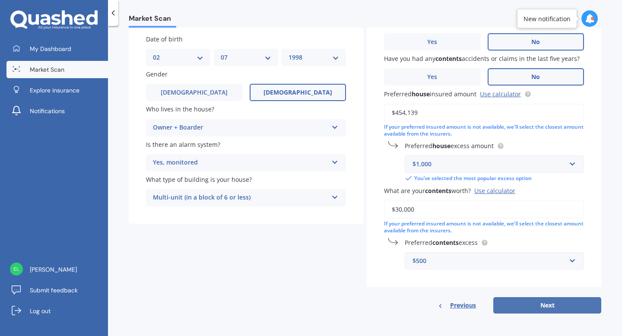
click at [517, 307] on button "Next" at bounding box center [547, 305] width 108 height 16
select select "02"
select select "07"
select select "1998"
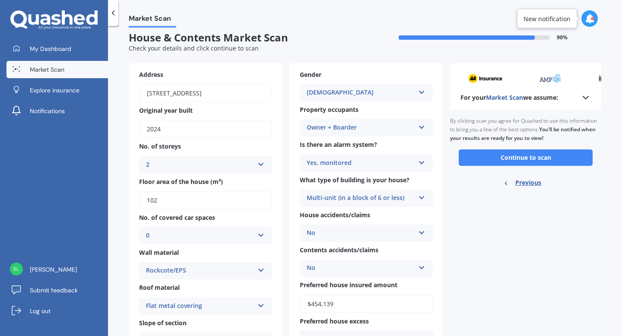
scroll to position [0, 0]
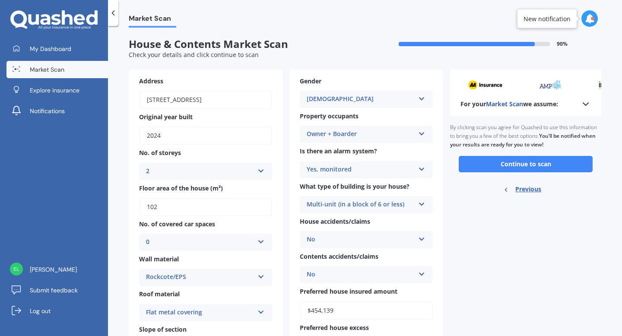
click at [239, 138] on input "2024" at bounding box center [205, 136] width 133 height 18
type input "2025"
click at [482, 210] on div "For your Market Scan we assume: Ready to go By clicking scan you agree for Quas…" at bounding box center [525, 252] width 151 height 364
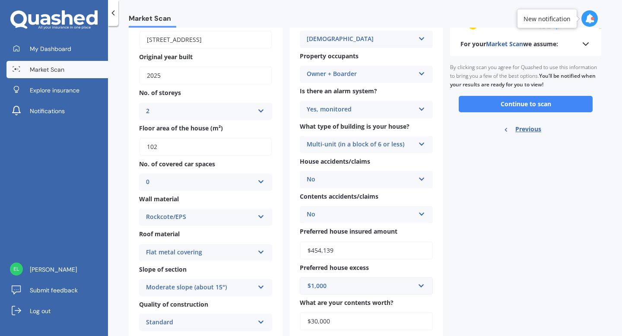
scroll to position [46, 0]
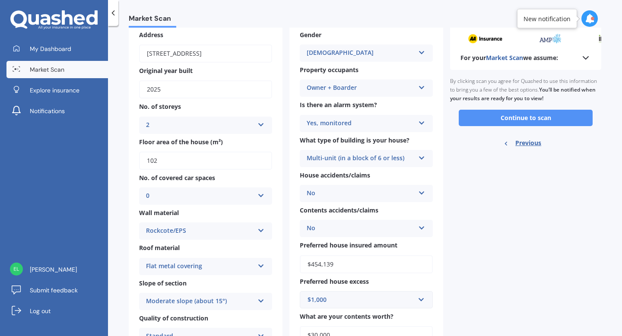
click at [523, 120] on button "Continue to scan" at bounding box center [526, 118] width 134 height 16
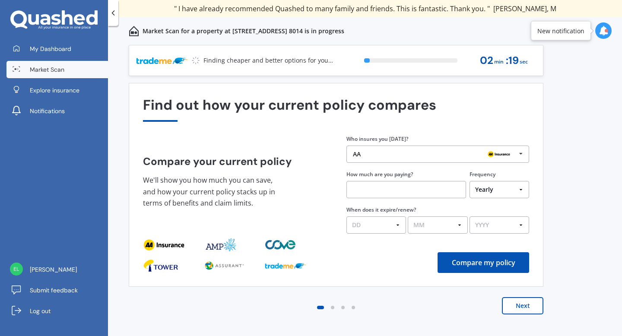
click at [509, 304] on button "Next" at bounding box center [522, 305] width 41 height 17
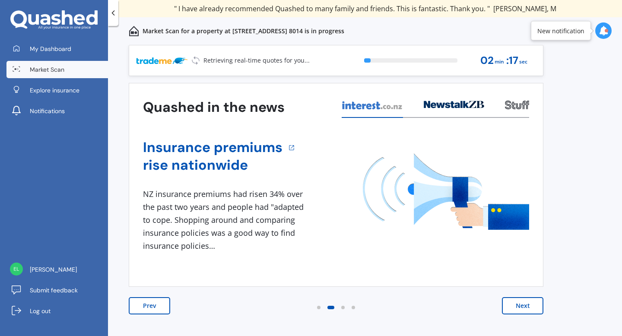
click at [512, 302] on button "Next" at bounding box center [522, 305] width 41 height 17
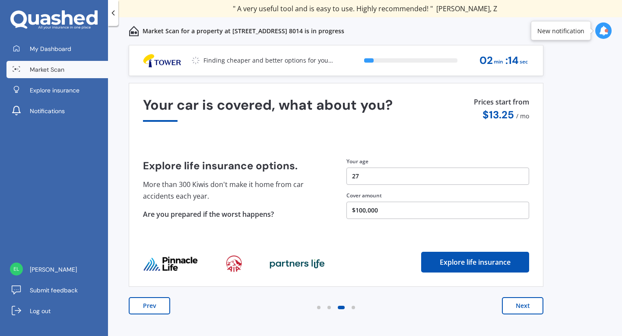
click at [512, 302] on button "Next" at bounding box center [522, 305] width 41 height 17
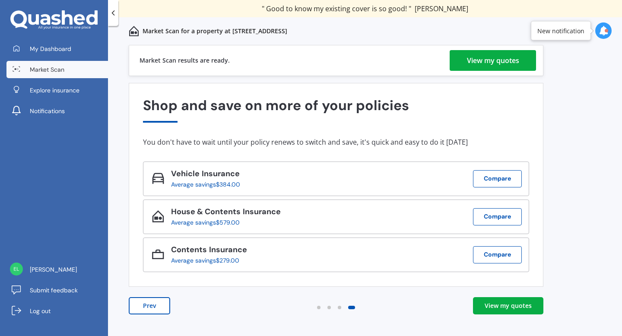
click at [483, 309] on link "View my quotes" at bounding box center [508, 305] width 70 height 17
